Goal: Information Seeking & Learning: Learn about a topic

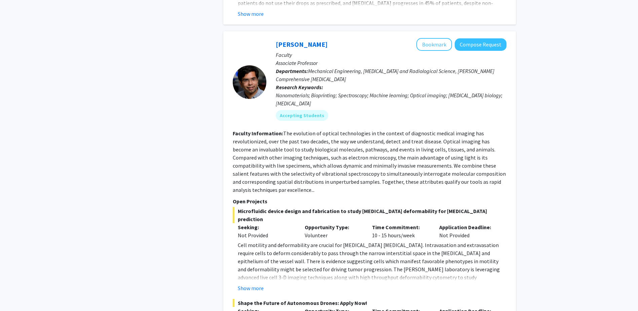
scroll to position [639, 0]
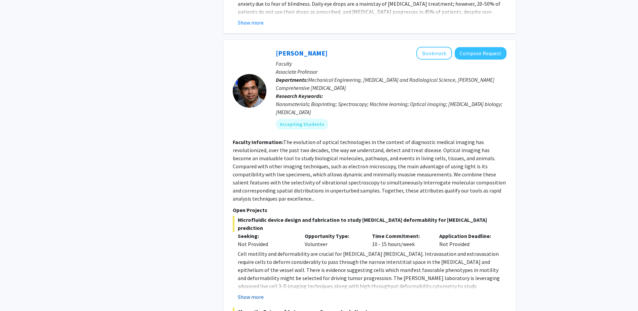
click at [256, 293] on button "Show more" at bounding box center [251, 297] width 26 height 8
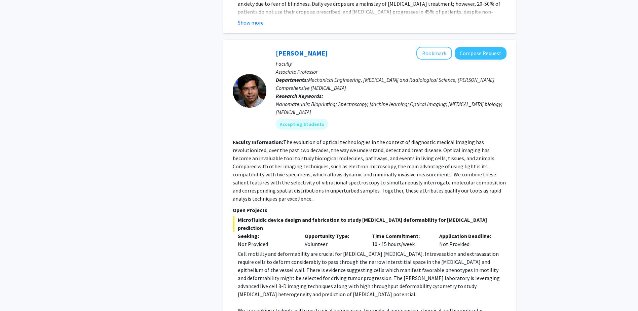
drag, startPoint x: 255, startPoint y: 273, endPoint x: 165, endPoint y: 285, distance: 90.2
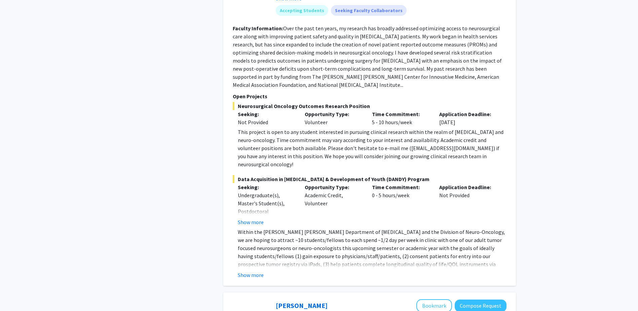
scroll to position [1311, 0]
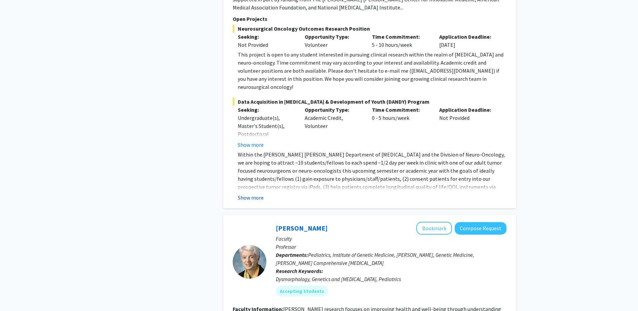
click at [259, 193] on button "Show more" at bounding box center [251, 197] width 26 height 8
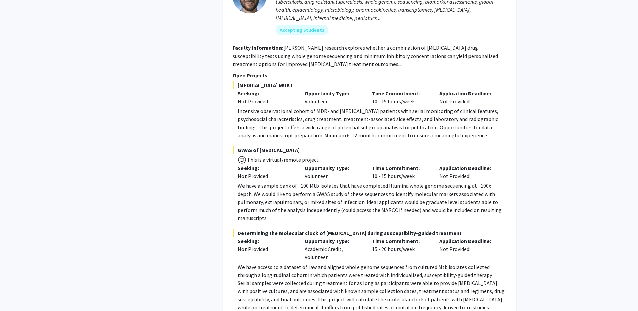
scroll to position [1984, 0]
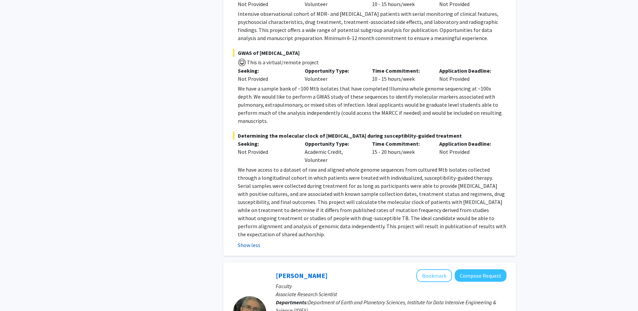
click at [246, 241] on button "Show less" at bounding box center [249, 245] width 23 height 8
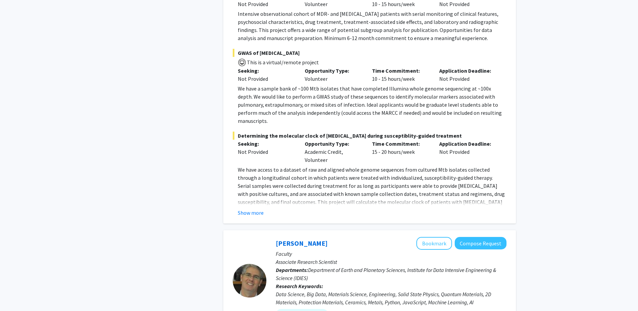
click at [260, 144] on div "[PERSON_NAME] Bookmark Compose Request Faculty Associate Professor Departments:…" at bounding box center [369, 36] width 293 height 375
click at [253, 208] on button "Show more" at bounding box center [251, 212] width 26 height 8
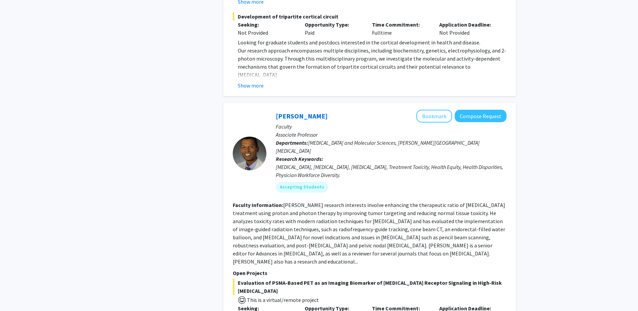
scroll to position [3497, 0]
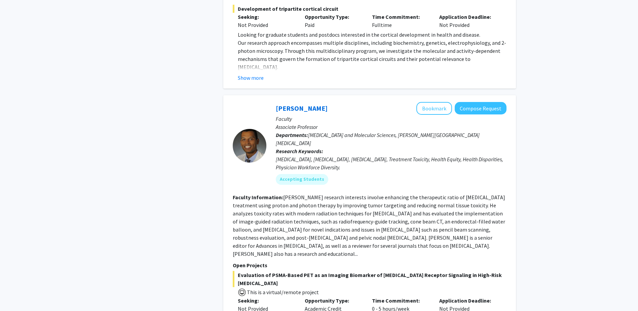
click at [392, 194] on fg-read-more "[PERSON_NAME] research interests involve enhancing the therapeutic ratio of [ME…" at bounding box center [369, 225] width 272 height 63
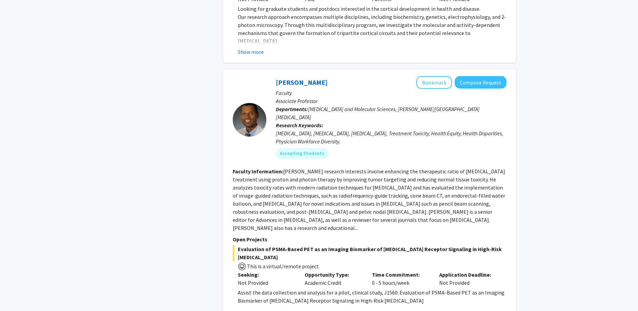
scroll to position [3527, 0]
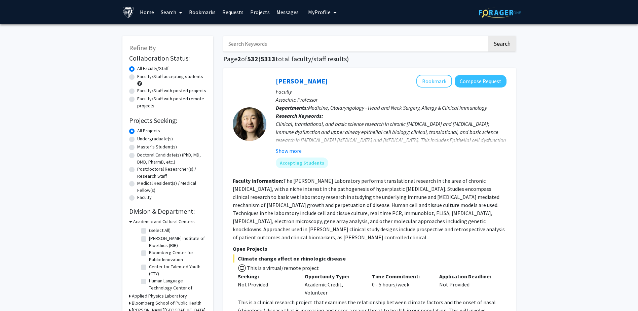
drag, startPoint x: 346, startPoint y: 241, endPoint x: 301, endPoint y: 246, distance: 45.7
click at [301, 246] on p "Open Projects" at bounding box center [370, 248] width 274 height 8
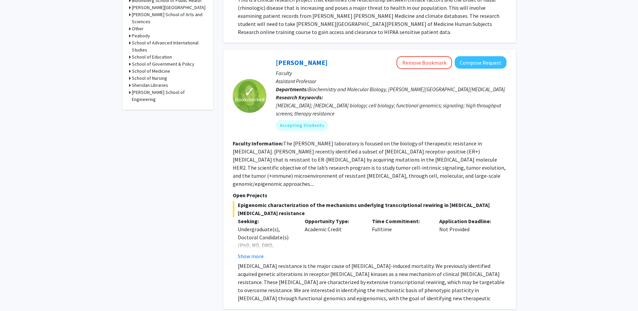
scroll to position [336, 0]
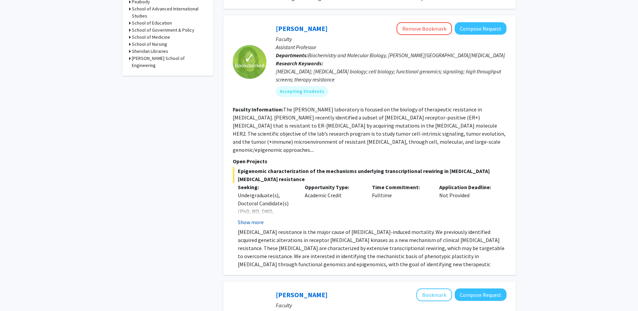
click at [244, 218] on button "Show more" at bounding box center [251, 222] width 26 height 8
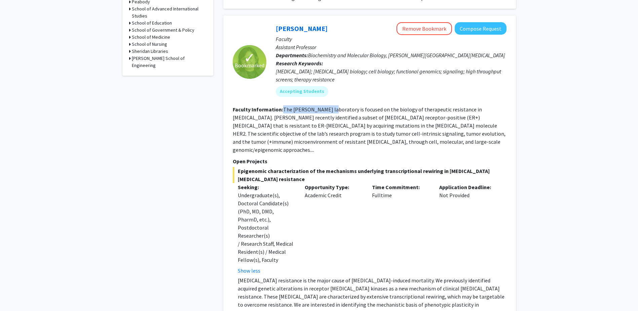
drag, startPoint x: 282, startPoint y: 109, endPoint x: 329, endPoint y: 108, distance: 47.1
click at [329, 108] on section "Faculty Information: The [PERSON_NAME] laboratory is focused on the biology of …" at bounding box center [370, 129] width 274 height 48
drag, startPoint x: 329, startPoint y: 108, endPoint x: 318, endPoint y: 111, distance: 11.0
click at [512, 163] on div "✓ Bookmarked [PERSON_NAME] Remove Bookmark Compose Request Faculty Assistant Pr…" at bounding box center [369, 169] width 293 height 308
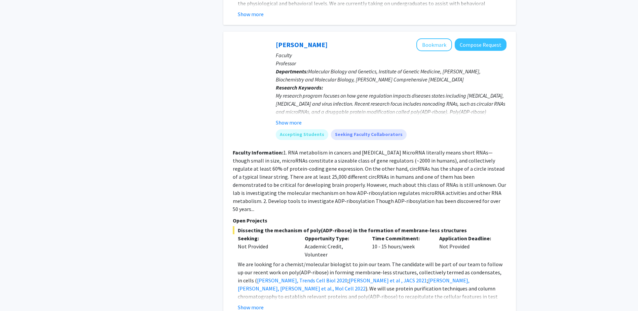
scroll to position [1143, 0]
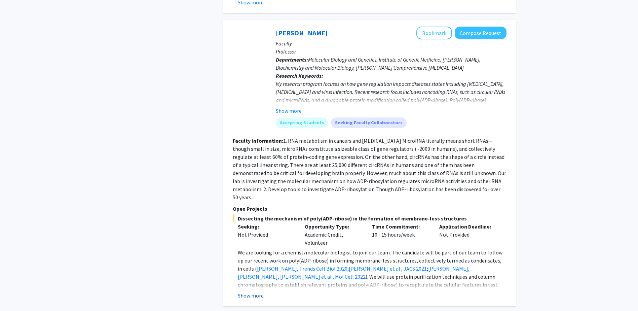
click at [253, 291] on button "Show more" at bounding box center [251, 295] width 26 height 8
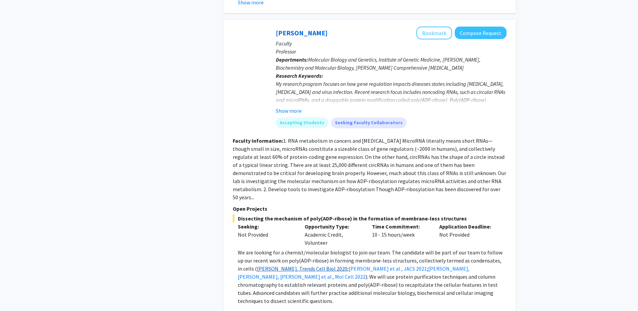
click at [278, 265] on link "[PERSON_NAME], Trends Cell Biol 2020" at bounding box center [302, 268] width 90 height 7
